Goal: Information Seeking & Learning: Learn about a topic

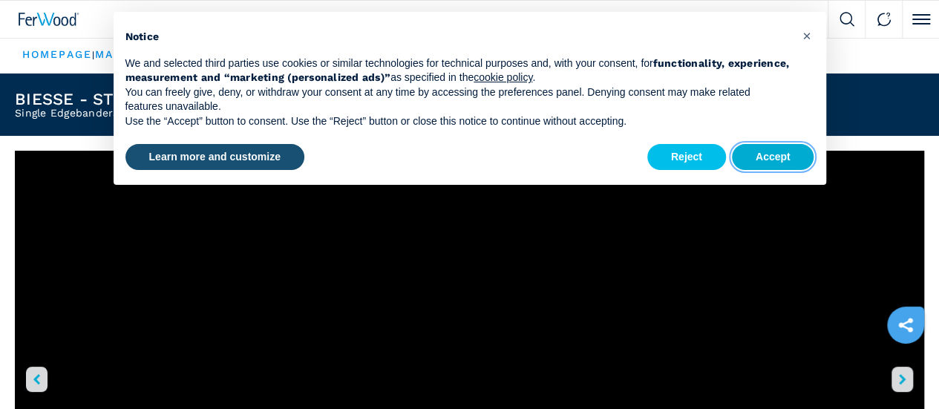
click at [751, 160] on button "Accept" at bounding box center [773, 157] width 82 height 27
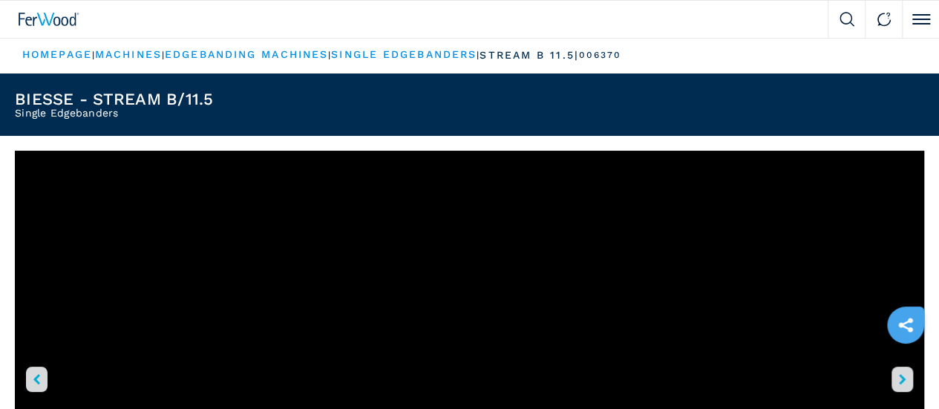
scroll to position [148, 0]
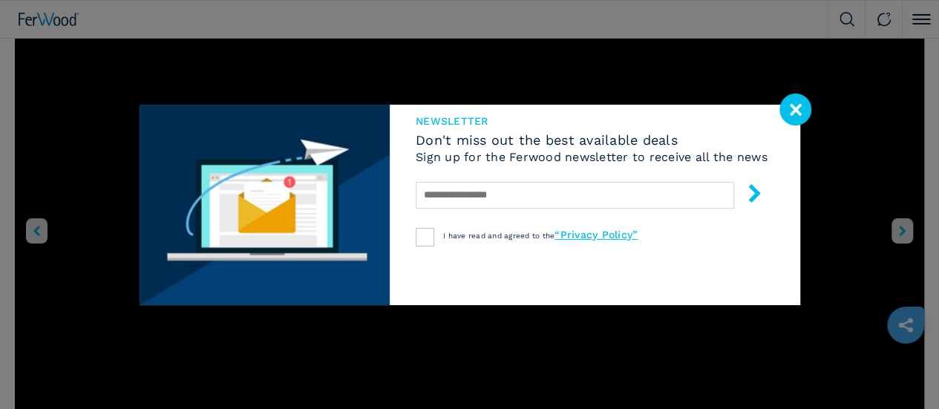
click at [800, 111] on image at bounding box center [795, 109] width 32 height 32
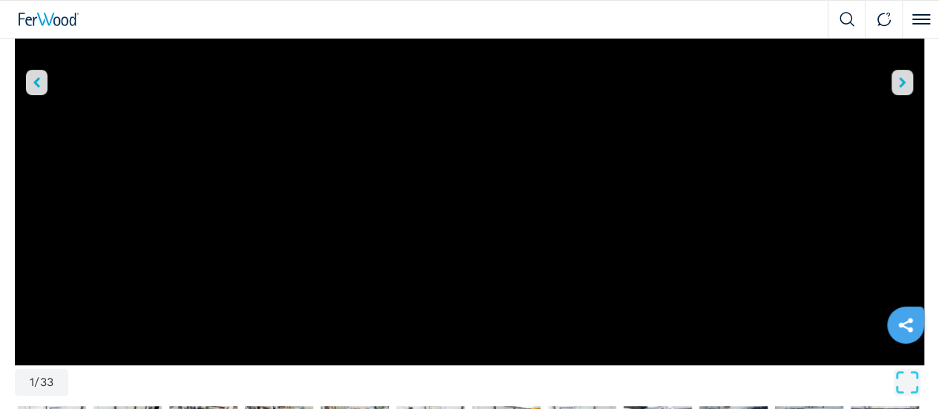
scroll to position [445, 0]
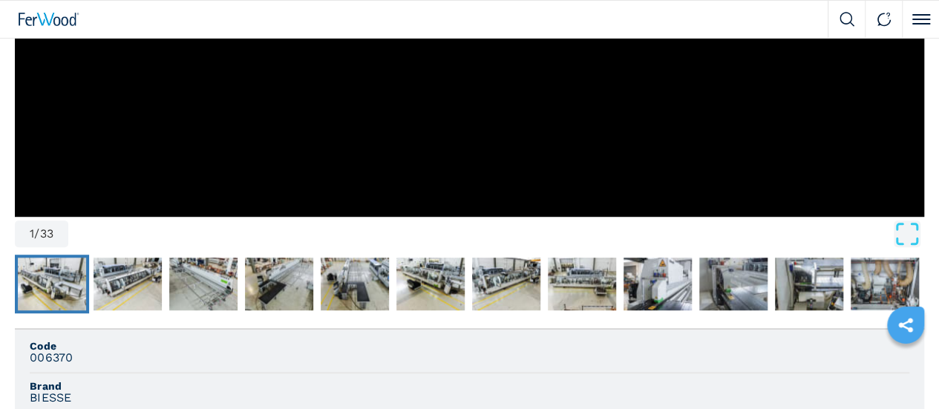
click at [62, 257] on img "Go to Slide 2" at bounding box center [52, 283] width 68 height 53
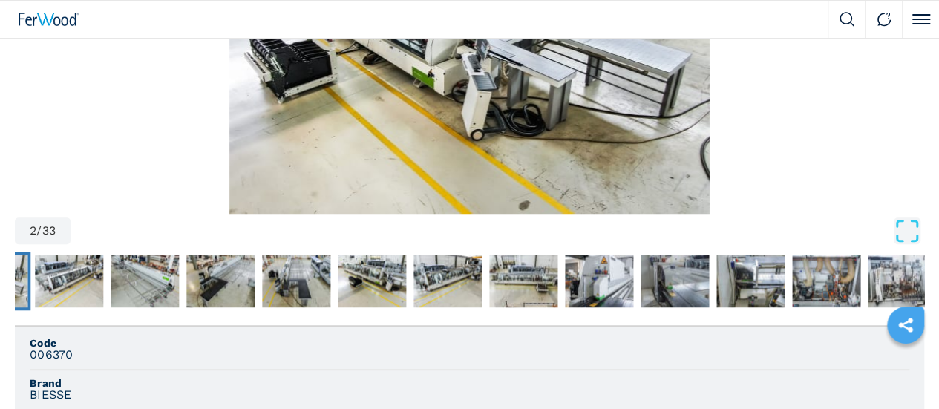
scroll to position [148, 0]
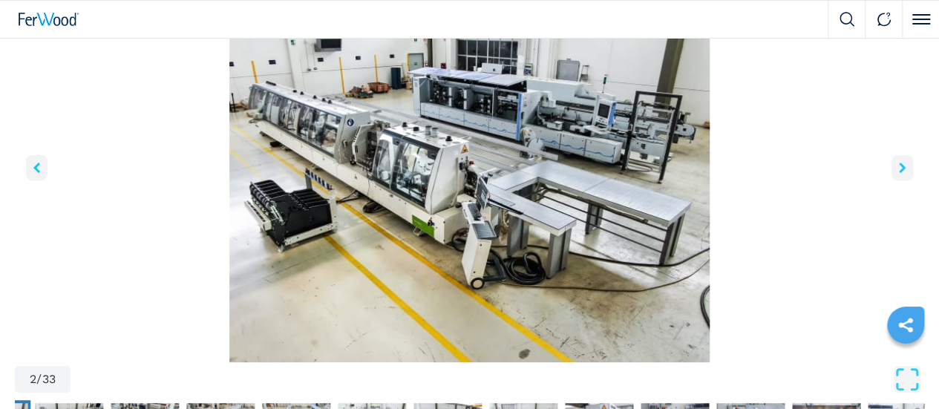
click at [899, 173] on icon "right-button" at bounding box center [902, 167] width 7 height 10
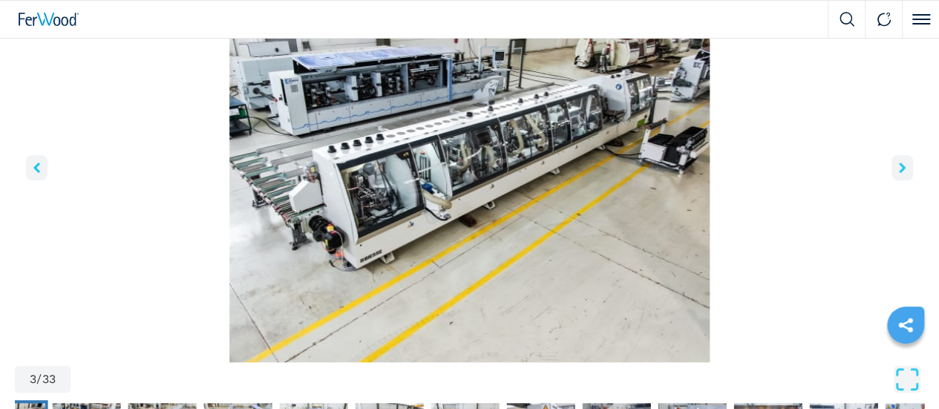
click at [899, 173] on icon "right-button" at bounding box center [902, 167] width 7 height 10
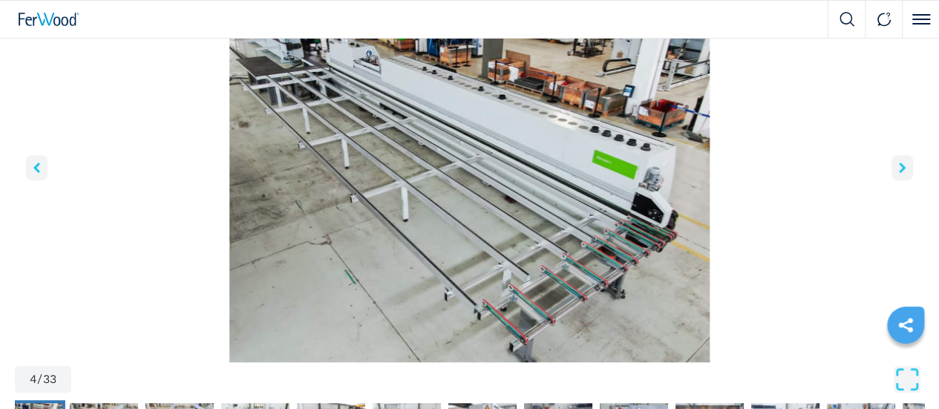
click at [899, 173] on icon "right-button" at bounding box center [902, 167] width 7 height 10
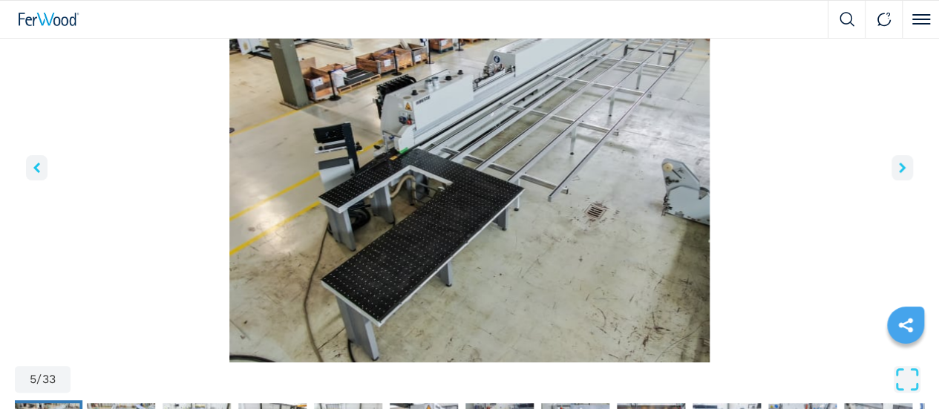
click at [899, 173] on icon "right-button" at bounding box center [902, 167] width 7 height 10
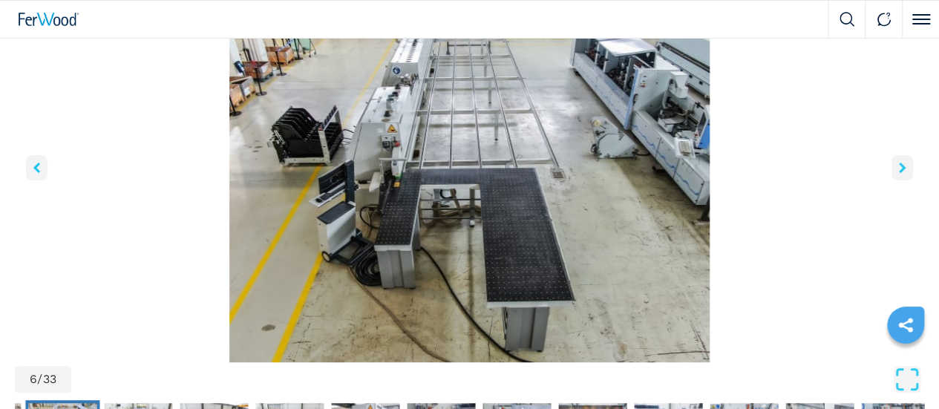
click at [899, 173] on icon "right-button" at bounding box center [902, 167] width 7 height 10
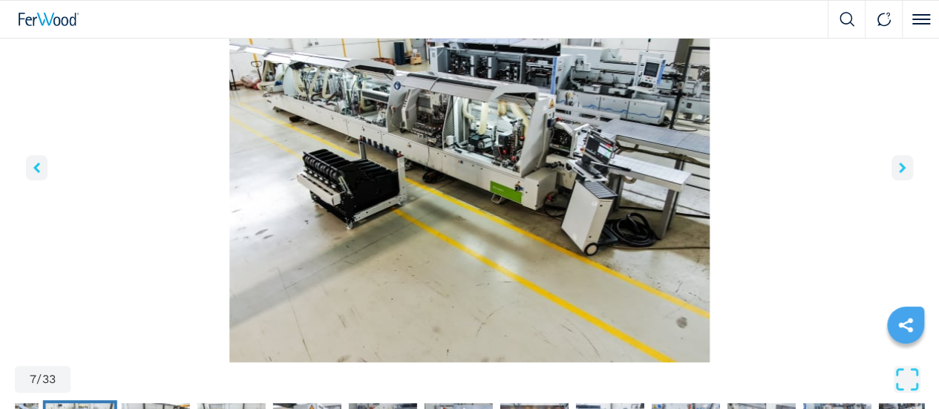
click at [899, 173] on icon "right-button" at bounding box center [902, 167] width 7 height 10
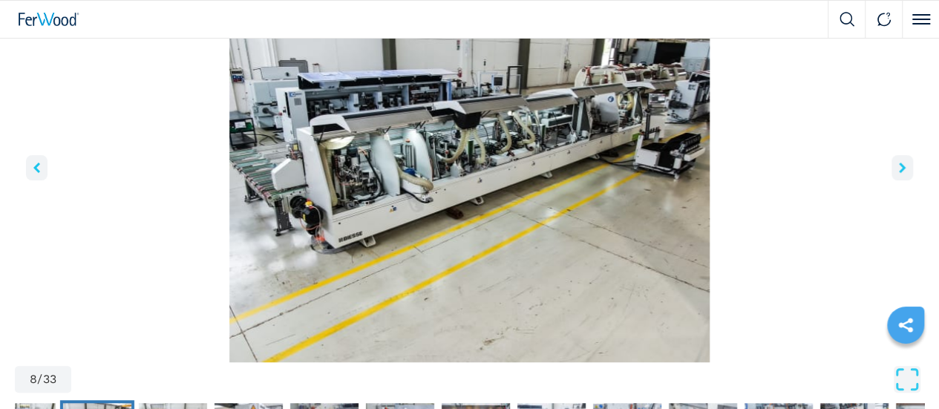
click at [899, 173] on icon "right-button" at bounding box center [902, 167] width 7 height 10
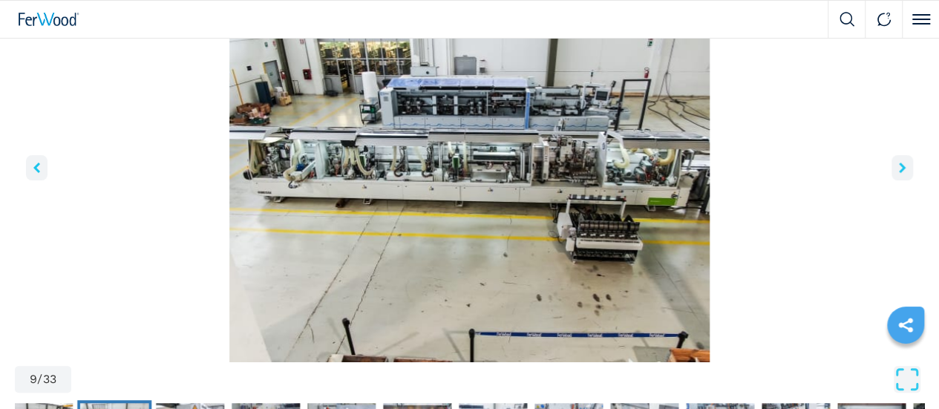
click at [899, 173] on icon "right-button" at bounding box center [902, 167] width 7 height 10
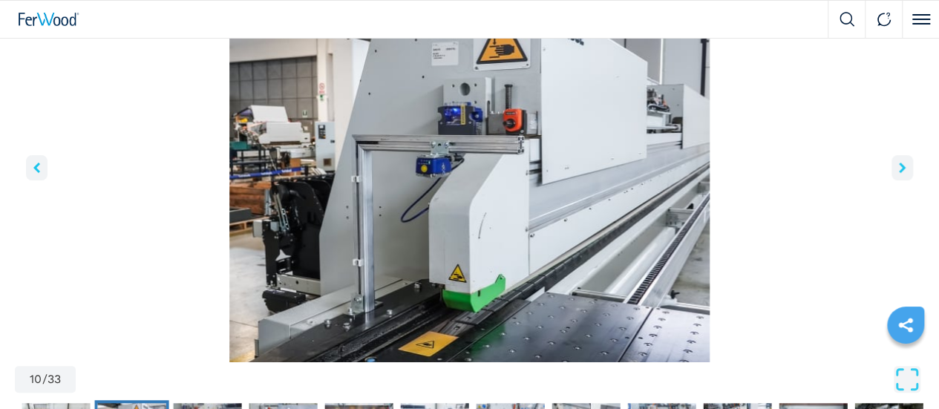
click at [899, 173] on icon "right-button" at bounding box center [902, 167] width 7 height 10
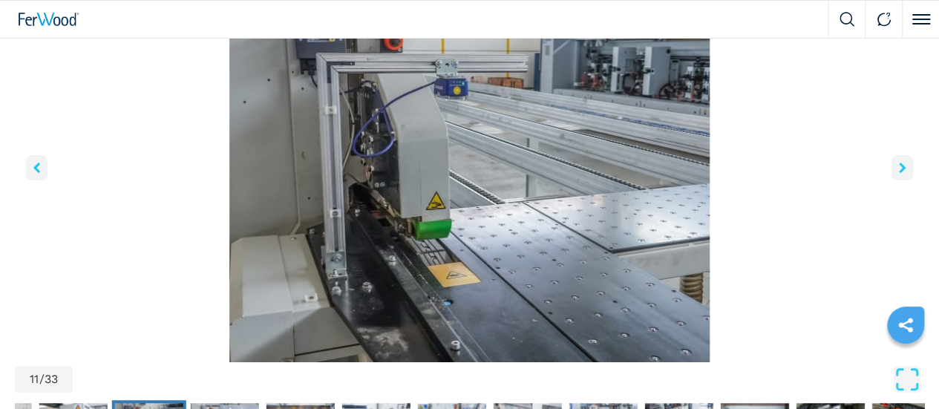
click at [899, 173] on icon "right-button" at bounding box center [902, 167] width 7 height 10
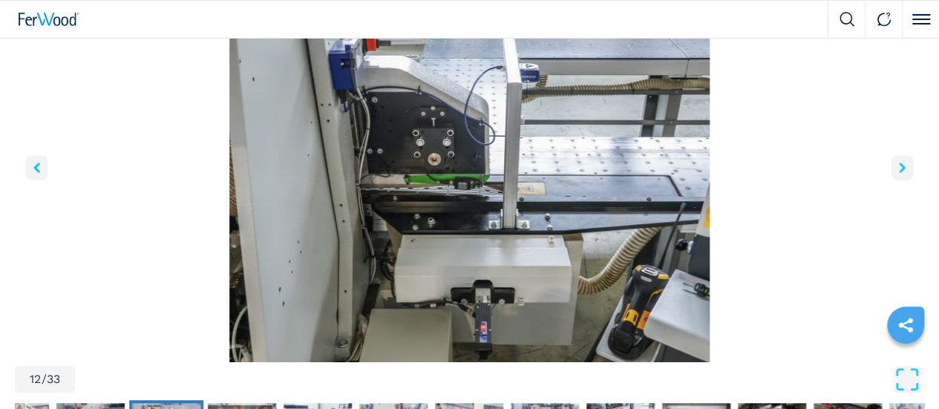
click at [899, 173] on icon "right-button" at bounding box center [902, 167] width 7 height 10
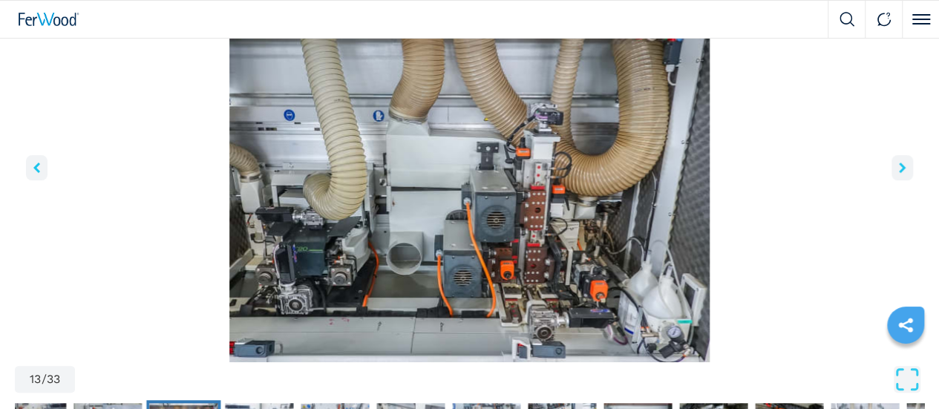
click at [899, 173] on icon "right-button" at bounding box center [902, 167] width 7 height 10
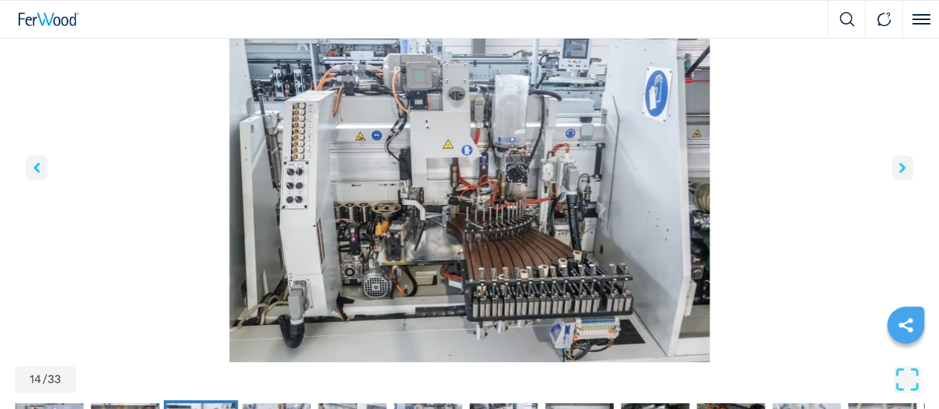
click at [899, 173] on icon "right-button" at bounding box center [902, 167] width 7 height 10
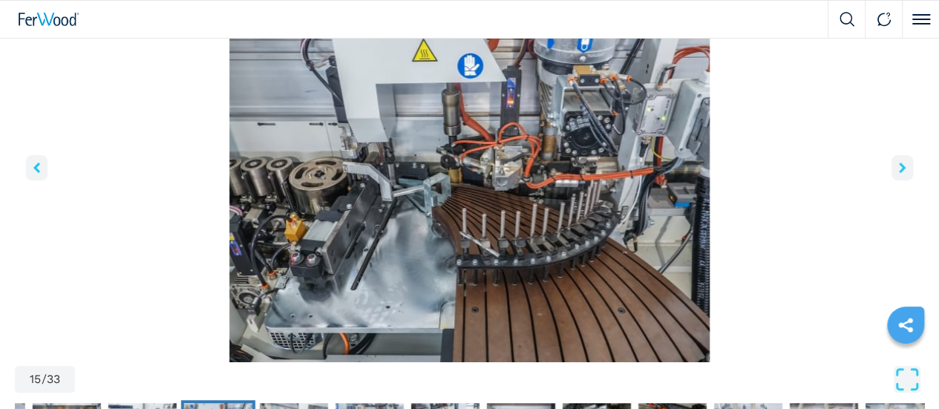
click at [899, 173] on icon "right-button" at bounding box center [902, 167] width 7 height 10
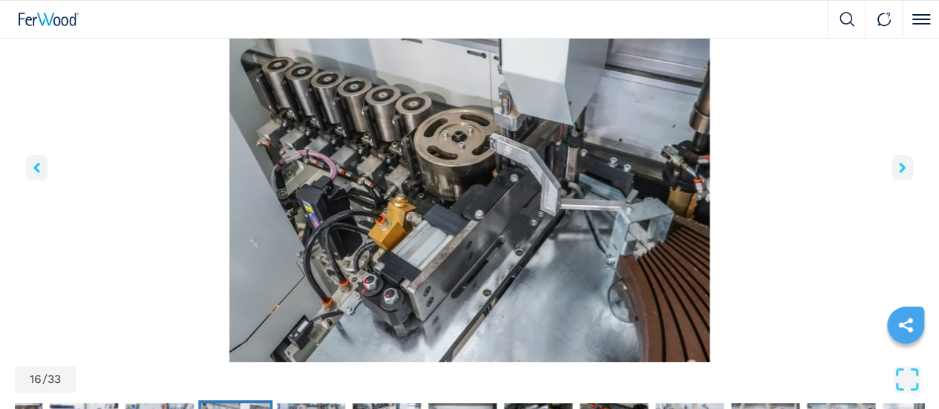
click at [899, 173] on icon "right-button" at bounding box center [902, 167] width 7 height 10
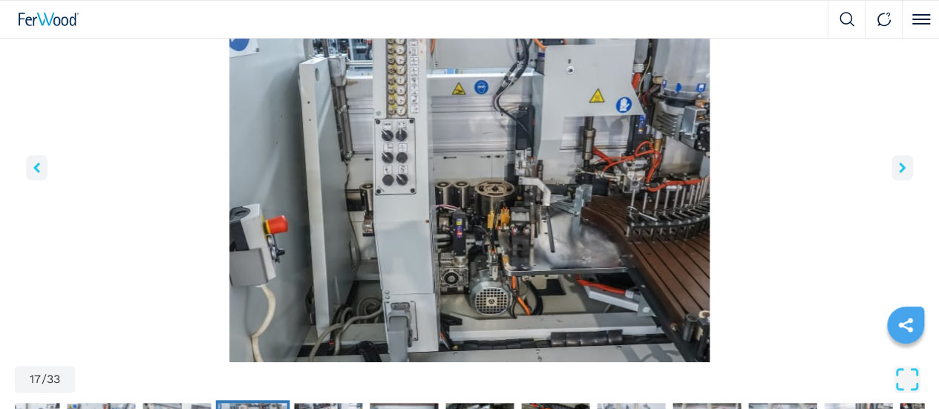
click at [899, 173] on icon "right-button" at bounding box center [902, 167] width 7 height 10
